Goal: Complete application form: Complete application form

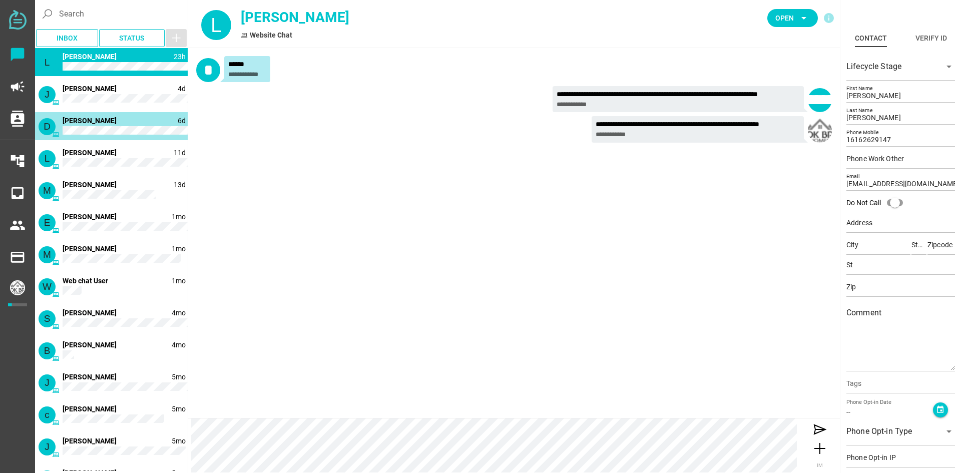
click at [109, 126] on div "D 6d [PERSON_NAME]" at bounding box center [111, 126] width 153 height 28
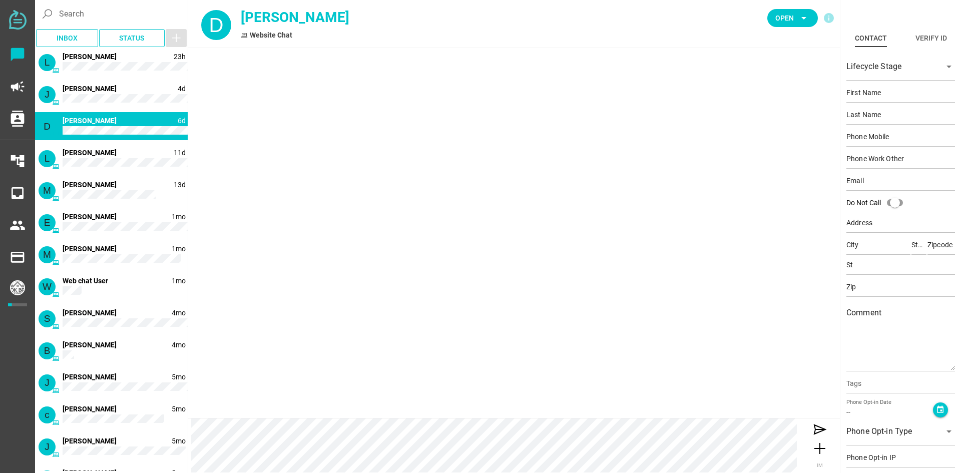
type input "Dimitra"
type input "Solomos"
type input "17143563464"
type input "[EMAIL_ADDRESS][DOMAIN_NAME]"
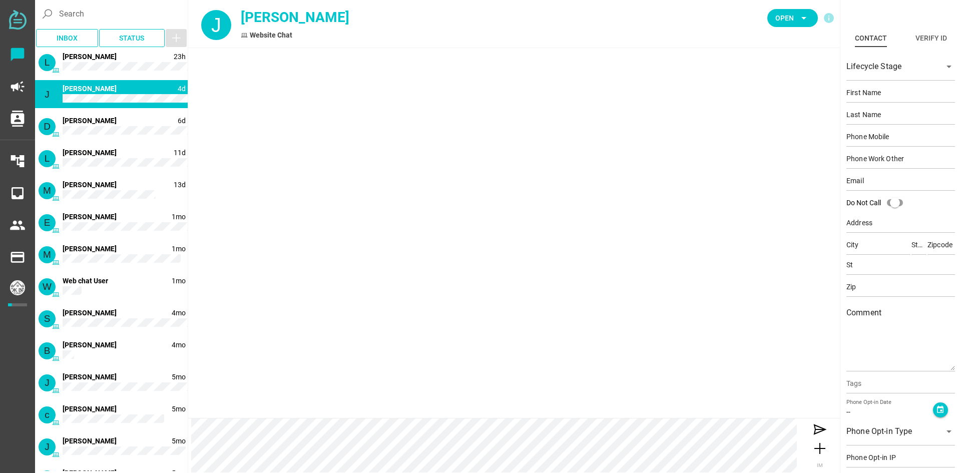
type input "[PERSON_NAME]"
type input "18153157257"
type input "[PERSON_NAME][EMAIL_ADDRESS][PERSON_NAME][DOMAIN_NAME]"
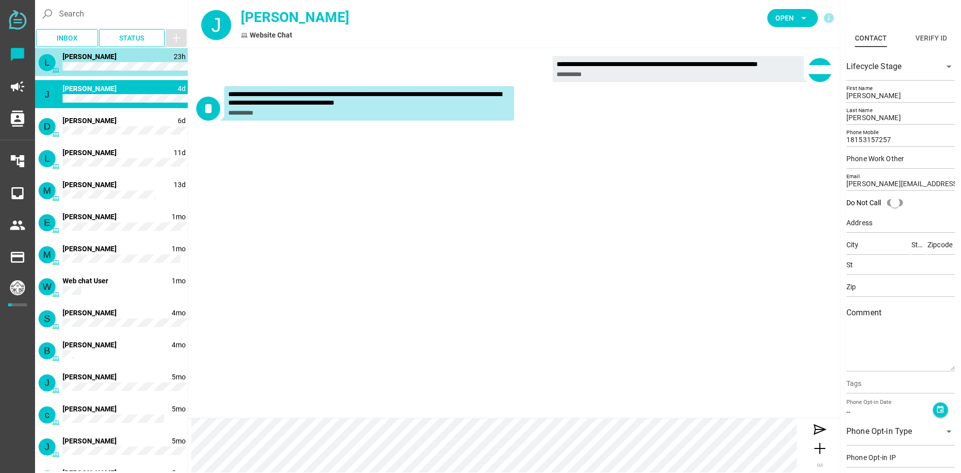
type input "[PERSON_NAME]"
type input "16162629147"
type input "[EMAIL_ADDRESS][DOMAIN_NAME]"
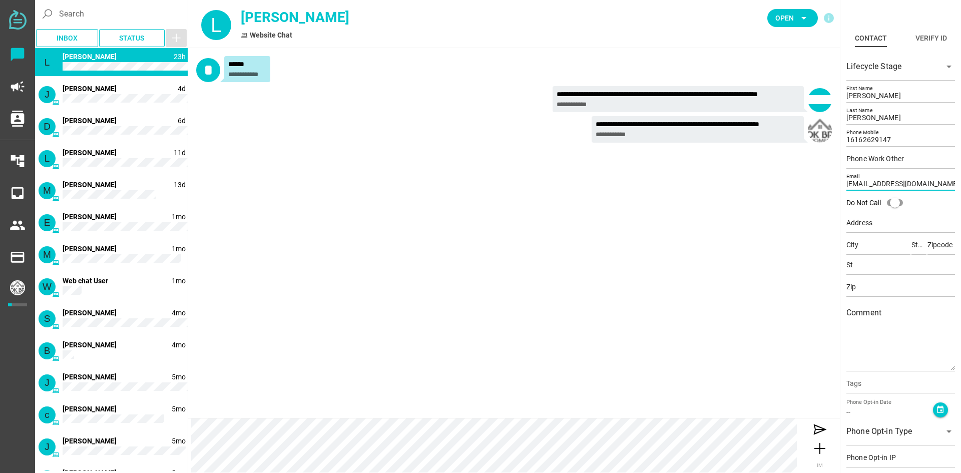
drag, startPoint x: 948, startPoint y: 182, endPoint x: 842, endPoint y: 192, distance: 107.0
click at [842, 192] on div "Lifecycle Stage arrow_drop_down [PERSON_NAME] First Name [PERSON_NAME] Last Nam…" at bounding box center [901, 284] width 118 height 473
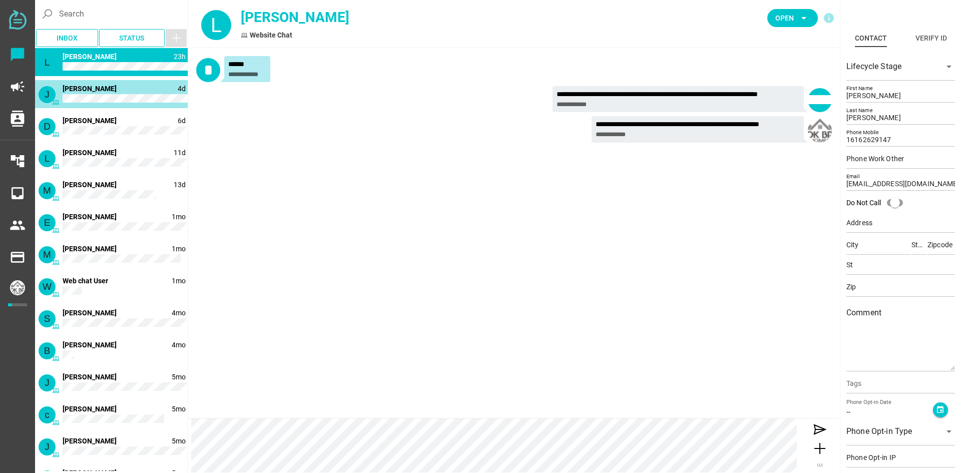
type input "[PERSON_NAME]"
type input "18153157257"
type input "[PERSON_NAME][EMAIL_ADDRESS][PERSON_NAME][DOMAIN_NAME]"
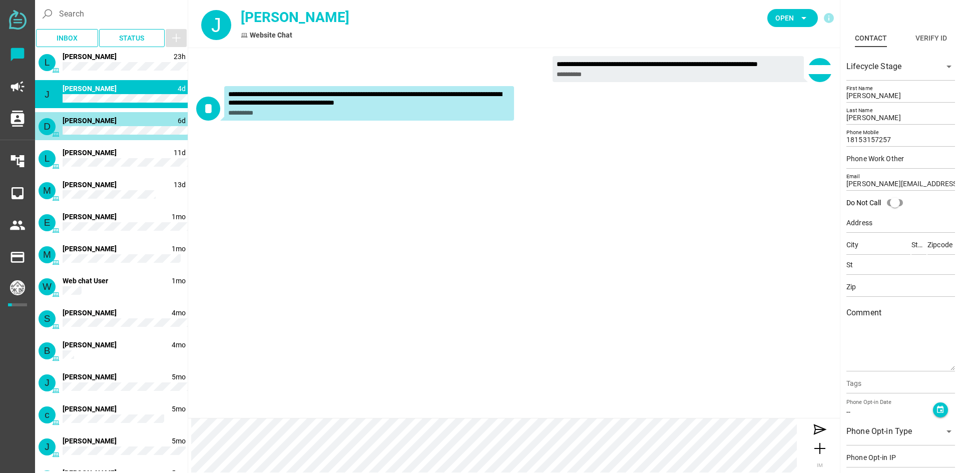
click at [113, 126] on div "D 6d [PERSON_NAME]" at bounding box center [111, 126] width 153 height 28
type input "Dimitra"
type input "Solomos"
type input "17143563464"
type input "[EMAIL_ADDRESS][DOMAIN_NAME]"
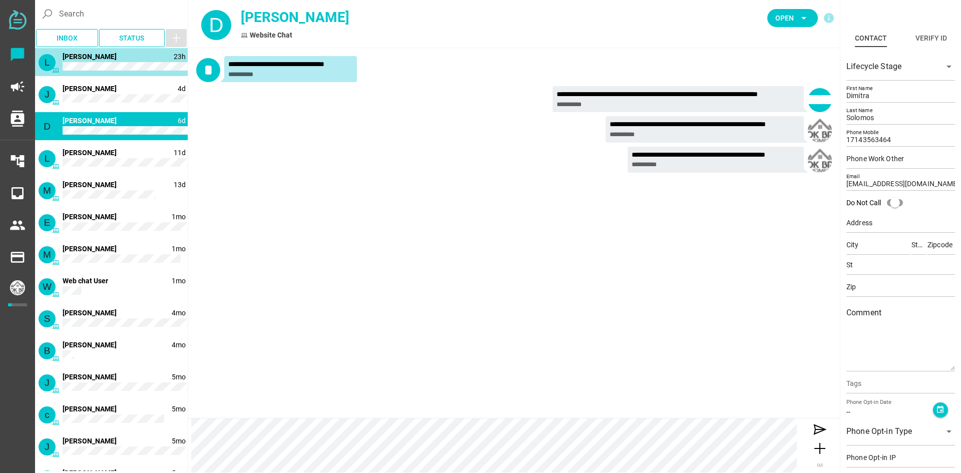
type input "[PERSON_NAME]"
type input "16162629147"
type input "[EMAIL_ADDRESS][DOMAIN_NAME]"
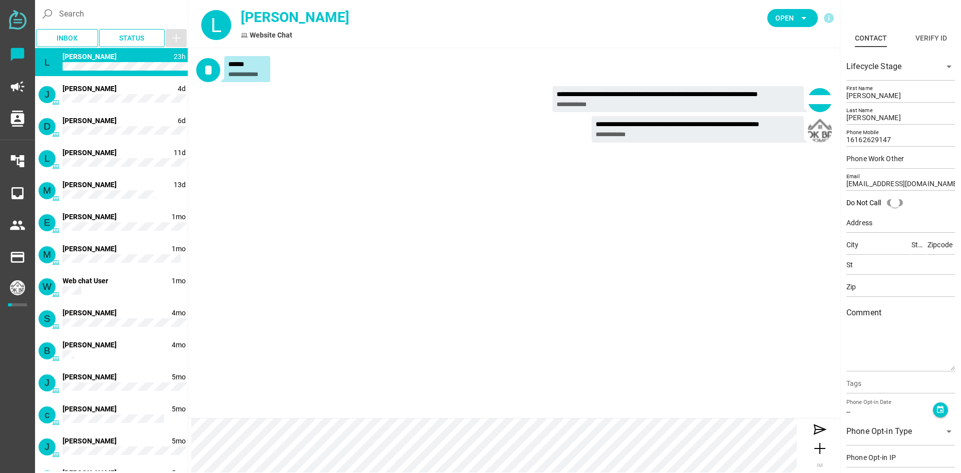
click at [238, 75] on div "**********" at bounding box center [247, 75] width 38 height 8
type input "[PERSON_NAME]"
type input "18153157257"
type input "[PERSON_NAME][EMAIL_ADDRESS][PERSON_NAME][DOMAIN_NAME]"
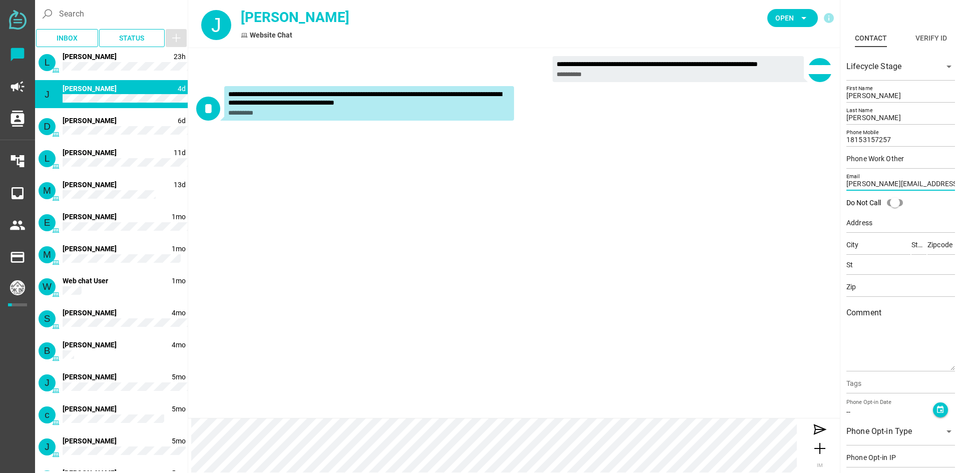
drag, startPoint x: 937, startPoint y: 184, endPoint x: 841, endPoint y: 190, distance: 95.8
click at [841, 190] on div "Contact Verify ID chevron_left chevron_right Lifecycle Stage arrow_drop_down [P…" at bounding box center [900, 236] width 121 height 473
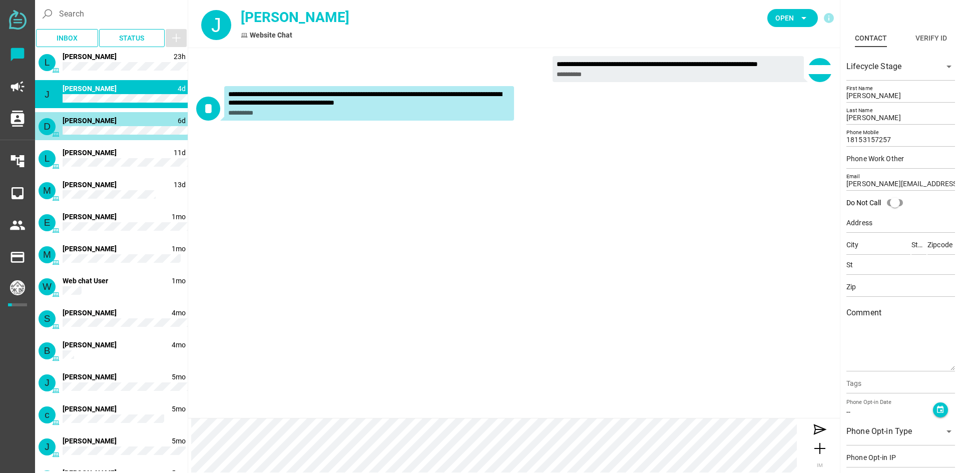
type input "Dimitra"
type input "Solomos"
type input "17143563464"
type input "[EMAIL_ADDRESS][DOMAIN_NAME]"
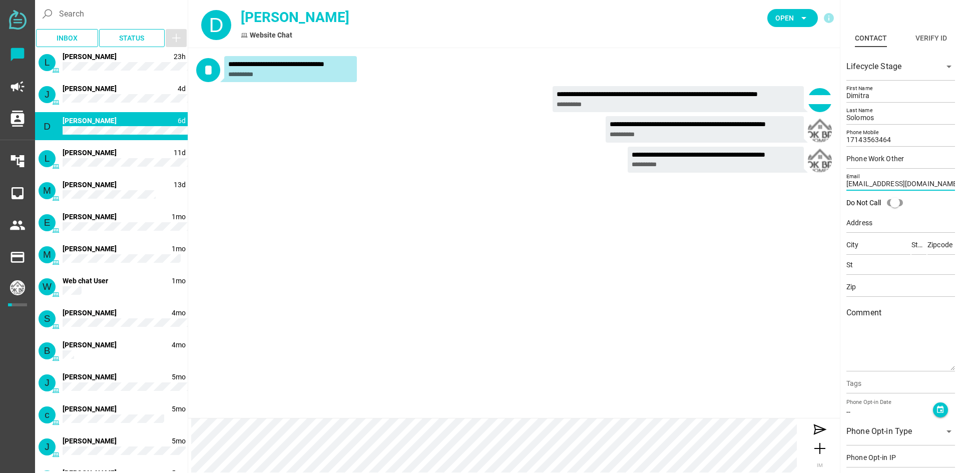
drag, startPoint x: 928, startPoint y: 184, endPoint x: 841, endPoint y: 188, distance: 87.7
click at [841, 188] on div "Contact Verify ID chevron_left chevron_right Lifecycle Stage arrow_drop_down [P…" at bounding box center [900, 236] width 121 height 473
